Goal: Task Accomplishment & Management: Complete application form

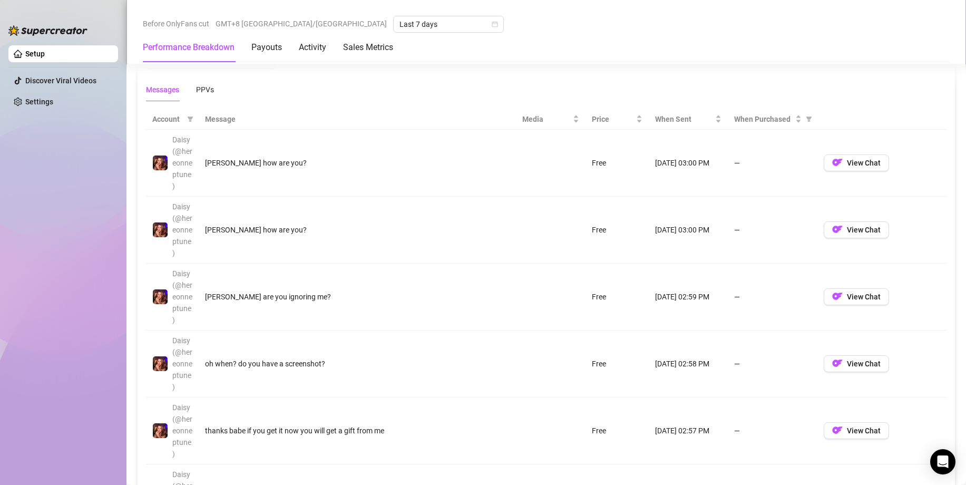
scroll to position [1054, 0]
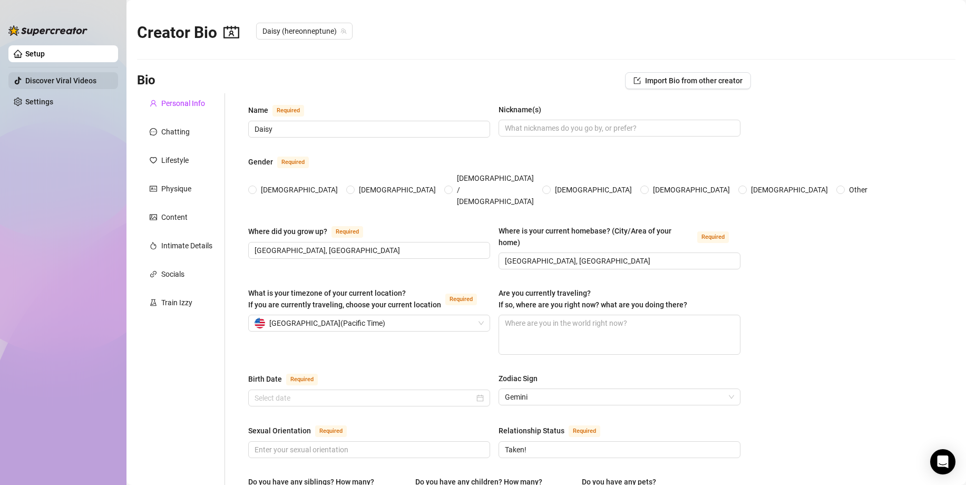
type input "Daisy"
type input "[GEOGRAPHIC_DATA], [GEOGRAPHIC_DATA]"
type input "Taken!"
type input "4 [DEMOGRAPHIC_DATA] cats"
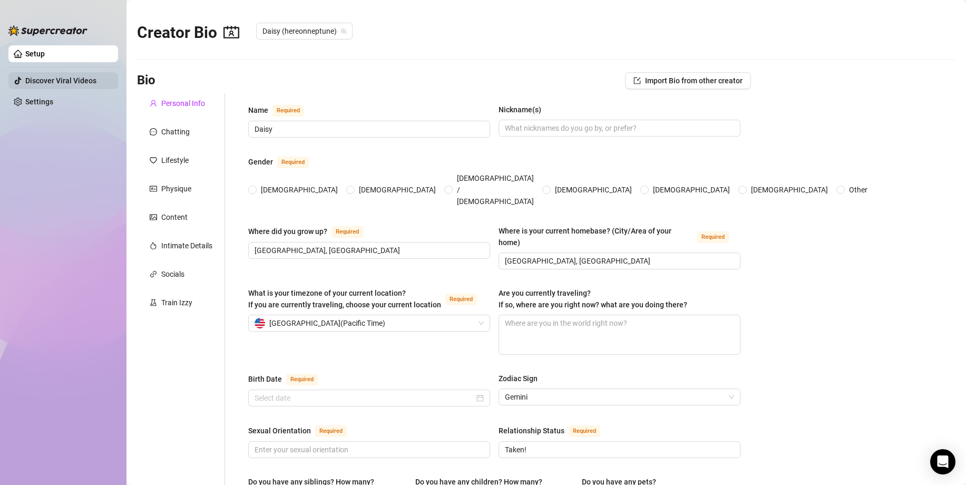
type input "About a semester of community college for musical theatre"
type textarea "Every [DATE], My friend and I wear high heels and watch the new Episode of And …"
type input "[DATE]"
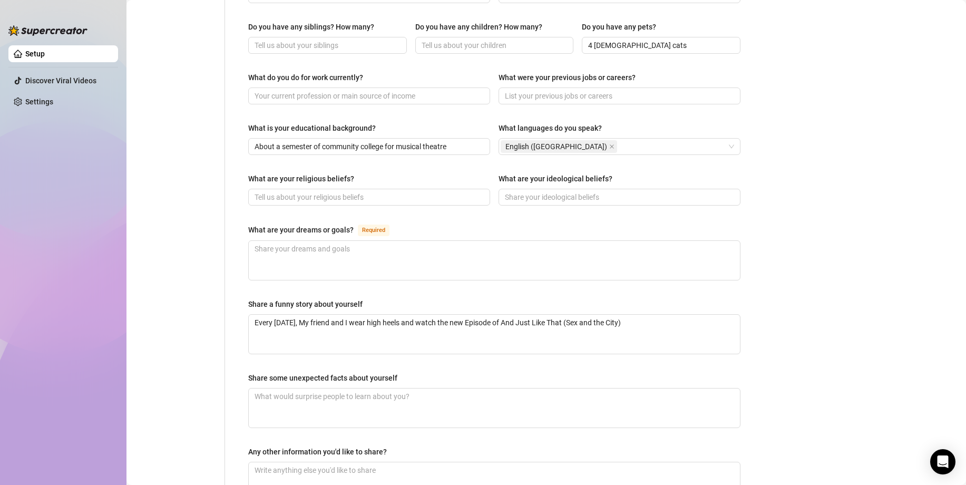
scroll to position [563, 0]
